Goal: Book appointment/travel/reservation

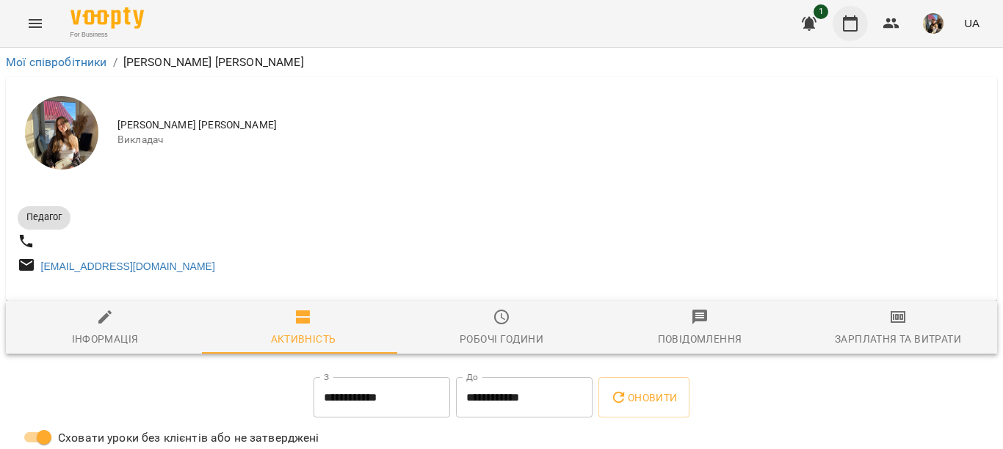
click at [852, 26] on icon "button" at bounding box center [850, 24] width 18 height 18
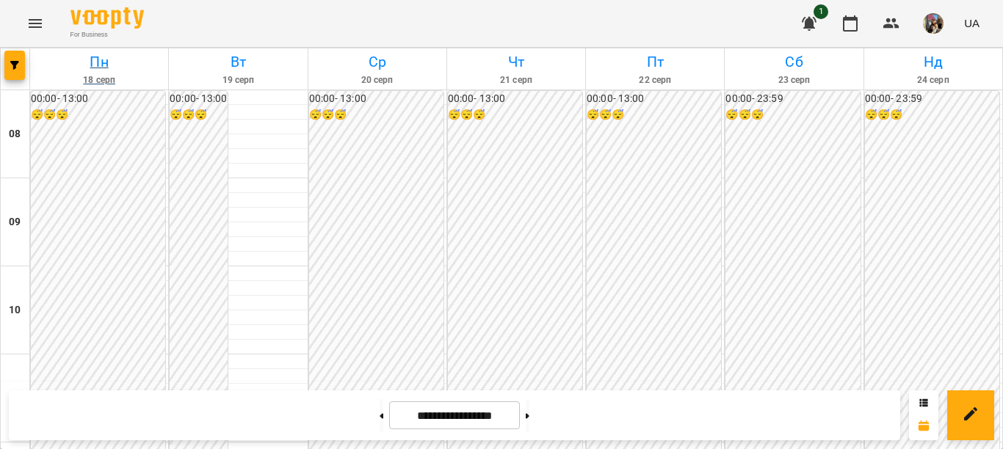
scroll to position [294, 0]
click at [17, 67] on icon "button" at bounding box center [14, 65] width 9 height 9
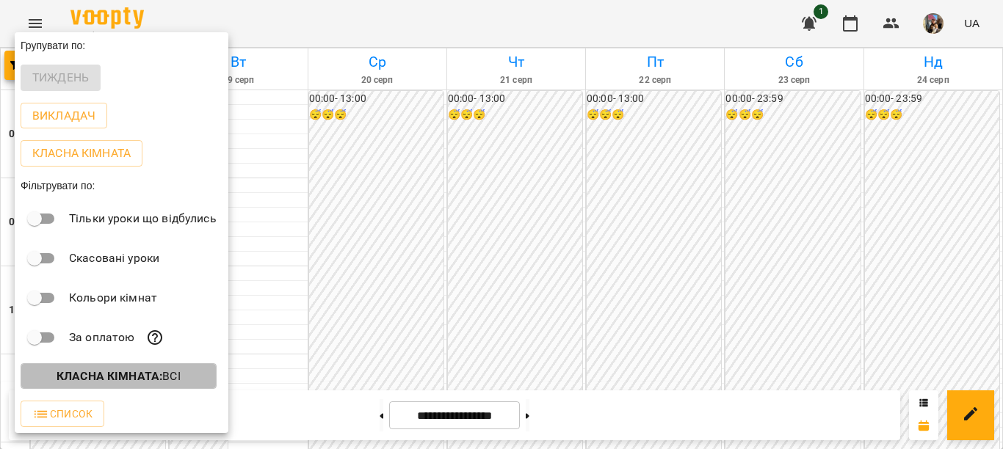
click at [113, 375] on b "Класна кімната :" at bounding box center [110, 376] width 106 height 14
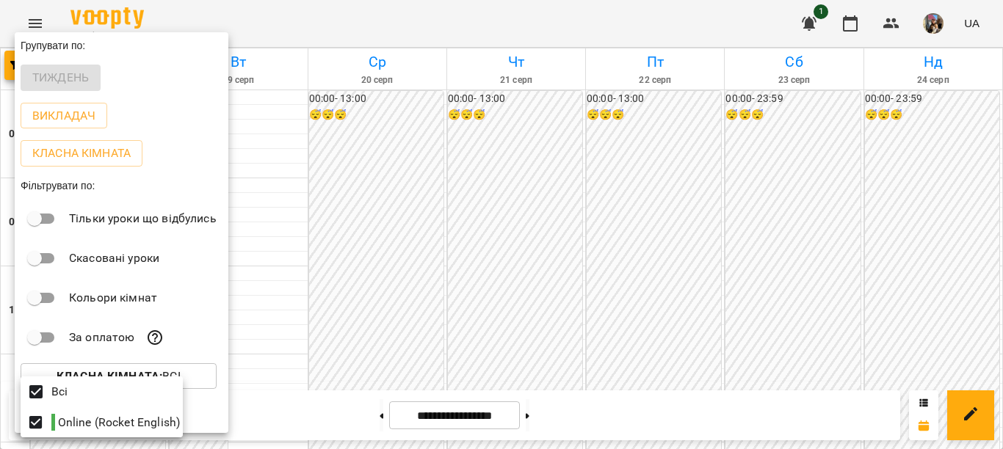
click at [348, 141] on div at bounding box center [501, 224] width 1003 height 449
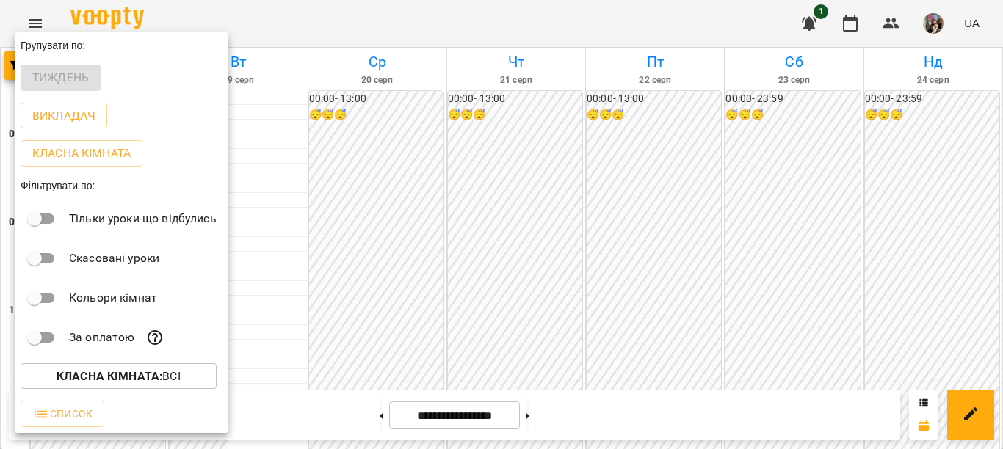
click at [280, 120] on div at bounding box center [501, 224] width 1003 height 449
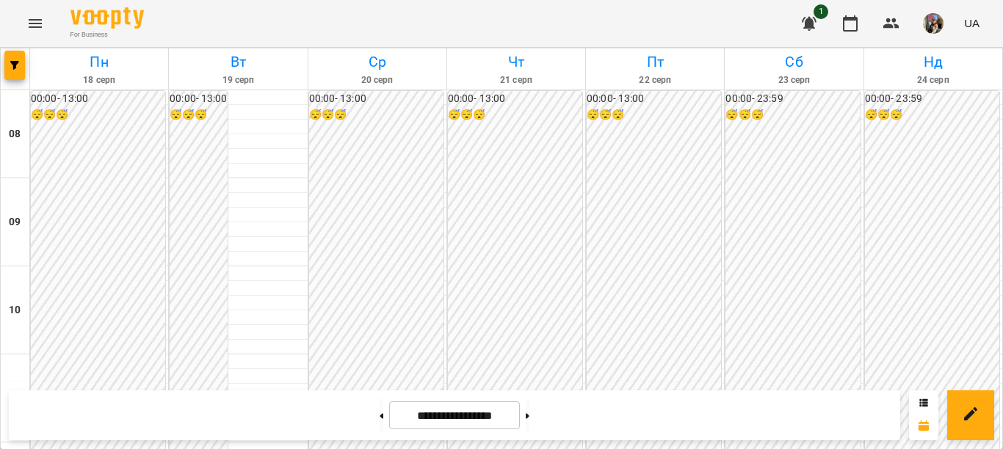
scroll to position [367, 0]
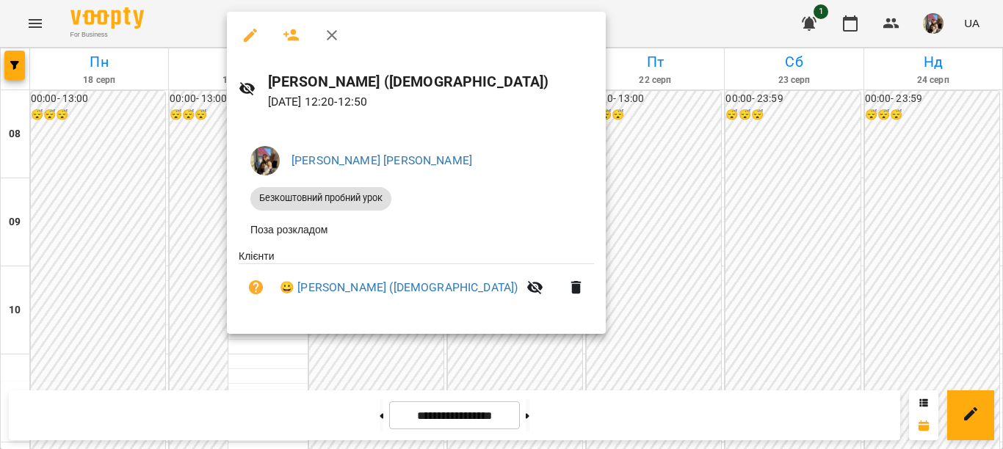
click at [677, 131] on div at bounding box center [501, 224] width 1003 height 449
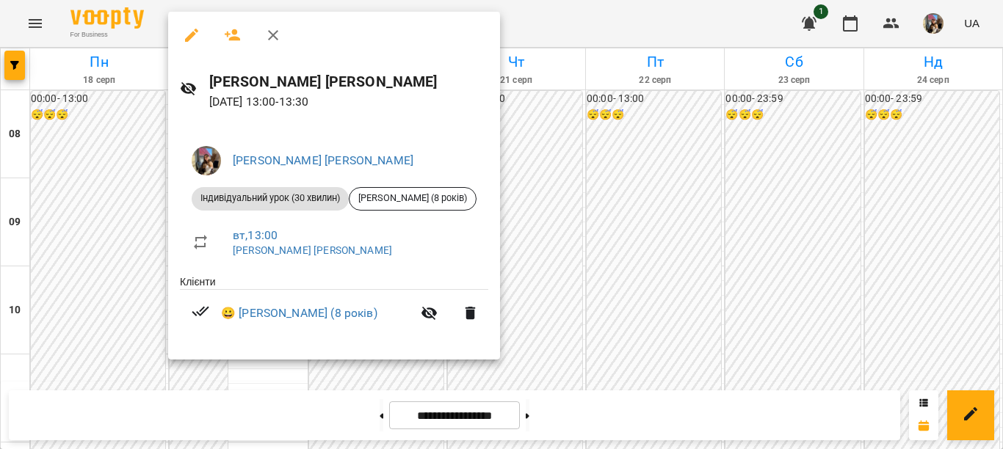
click at [573, 135] on div at bounding box center [501, 224] width 1003 height 449
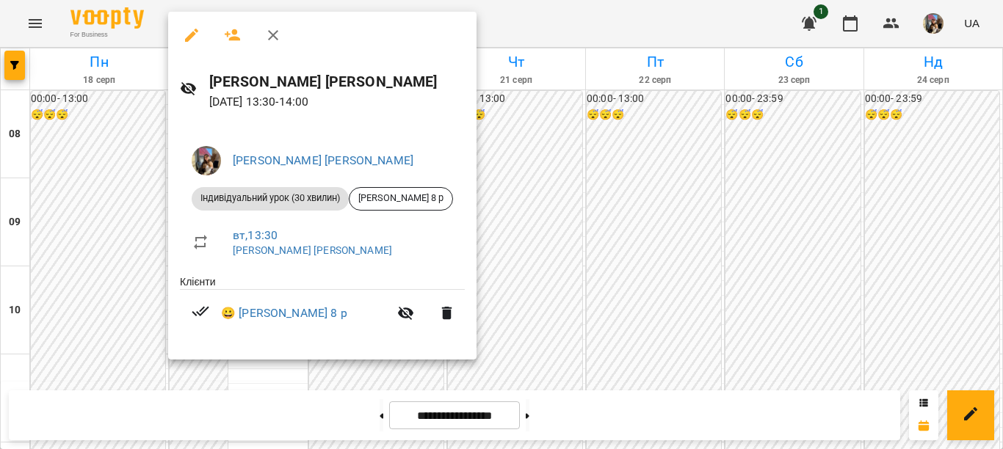
click at [544, 128] on div at bounding box center [501, 224] width 1003 height 449
